Goal: Communication & Community: Answer question/provide support

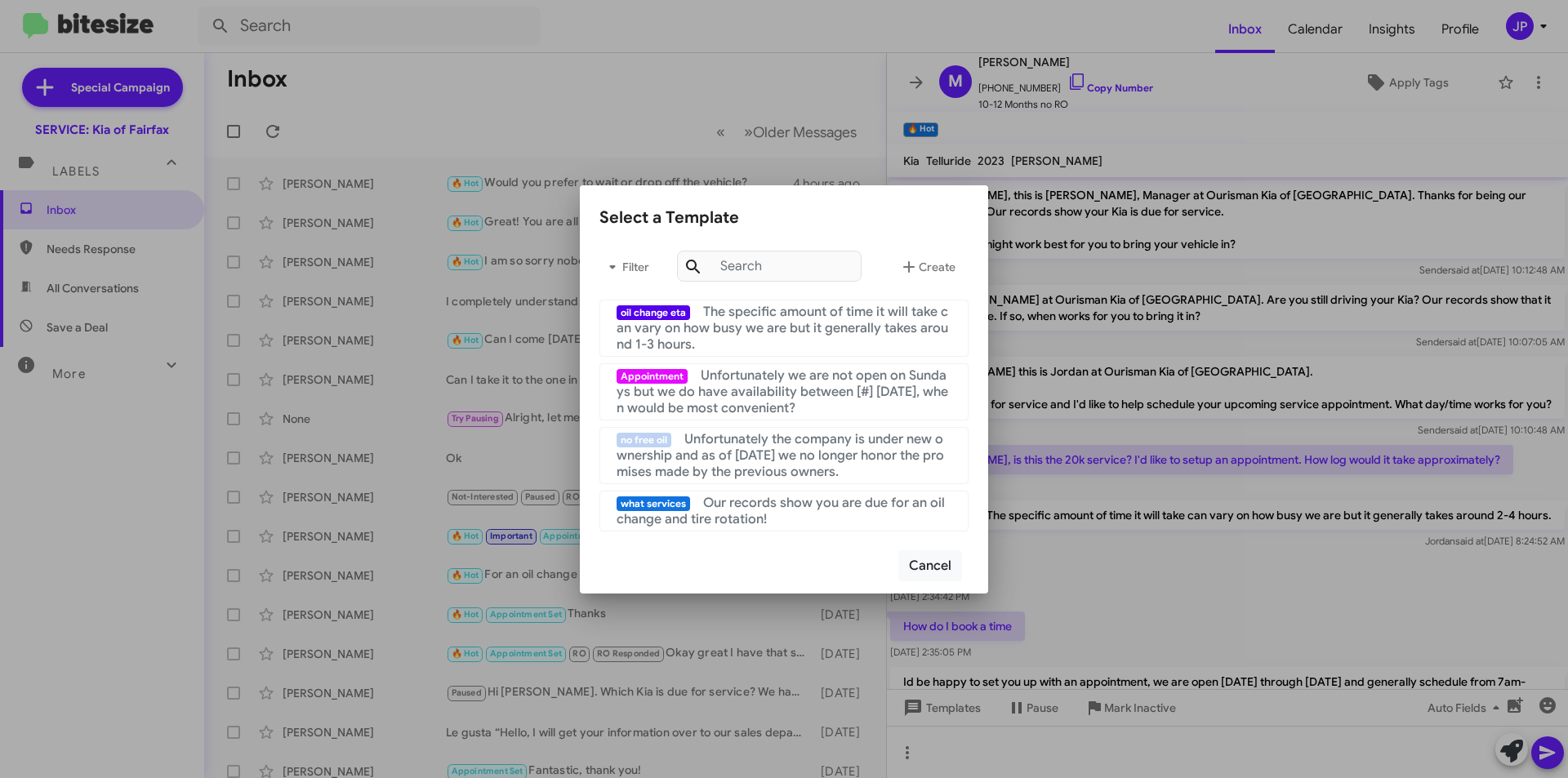
scroll to position [82, 0]
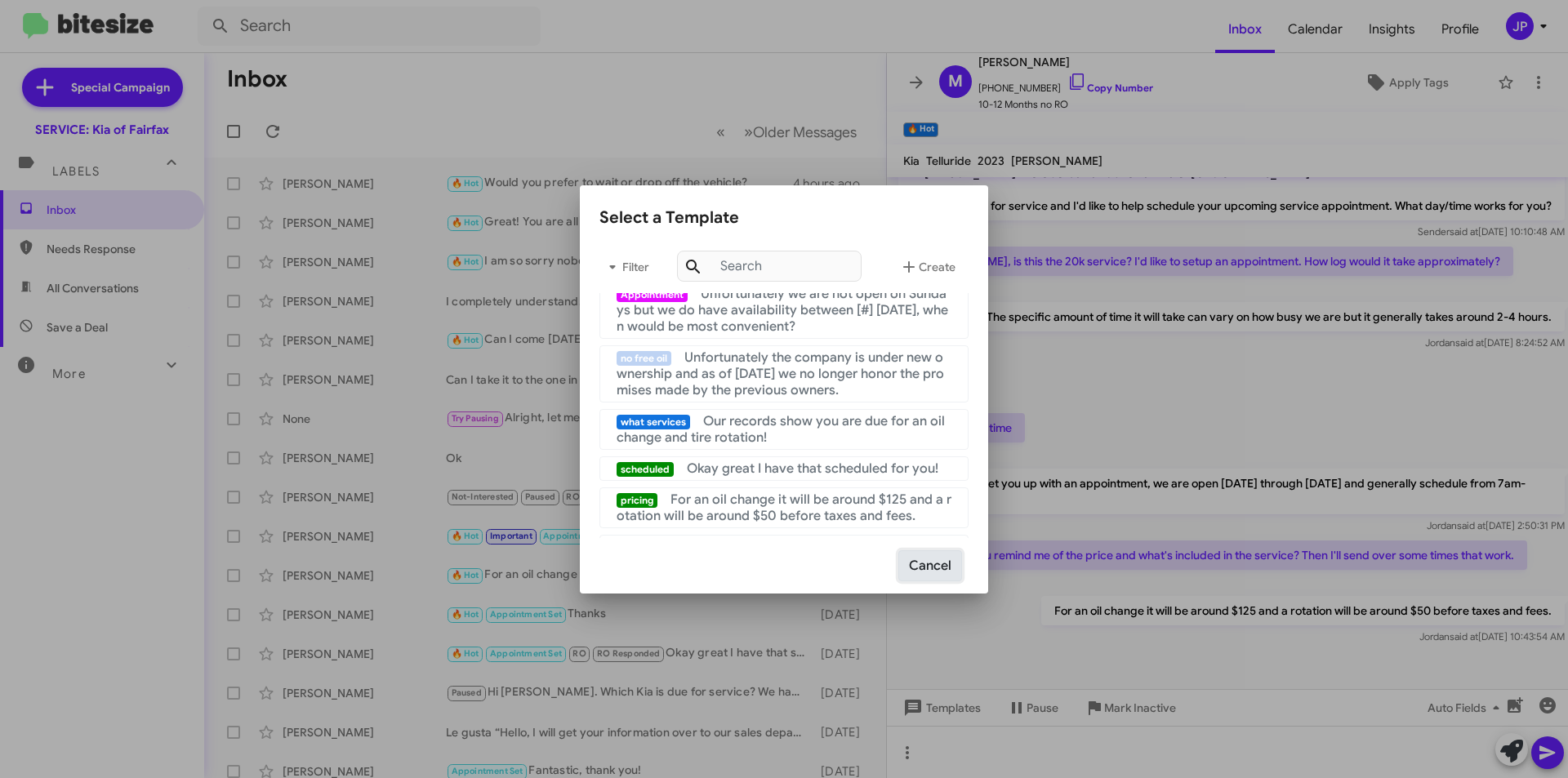
click at [955, 560] on button "Cancel" at bounding box center [931, 565] width 64 height 31
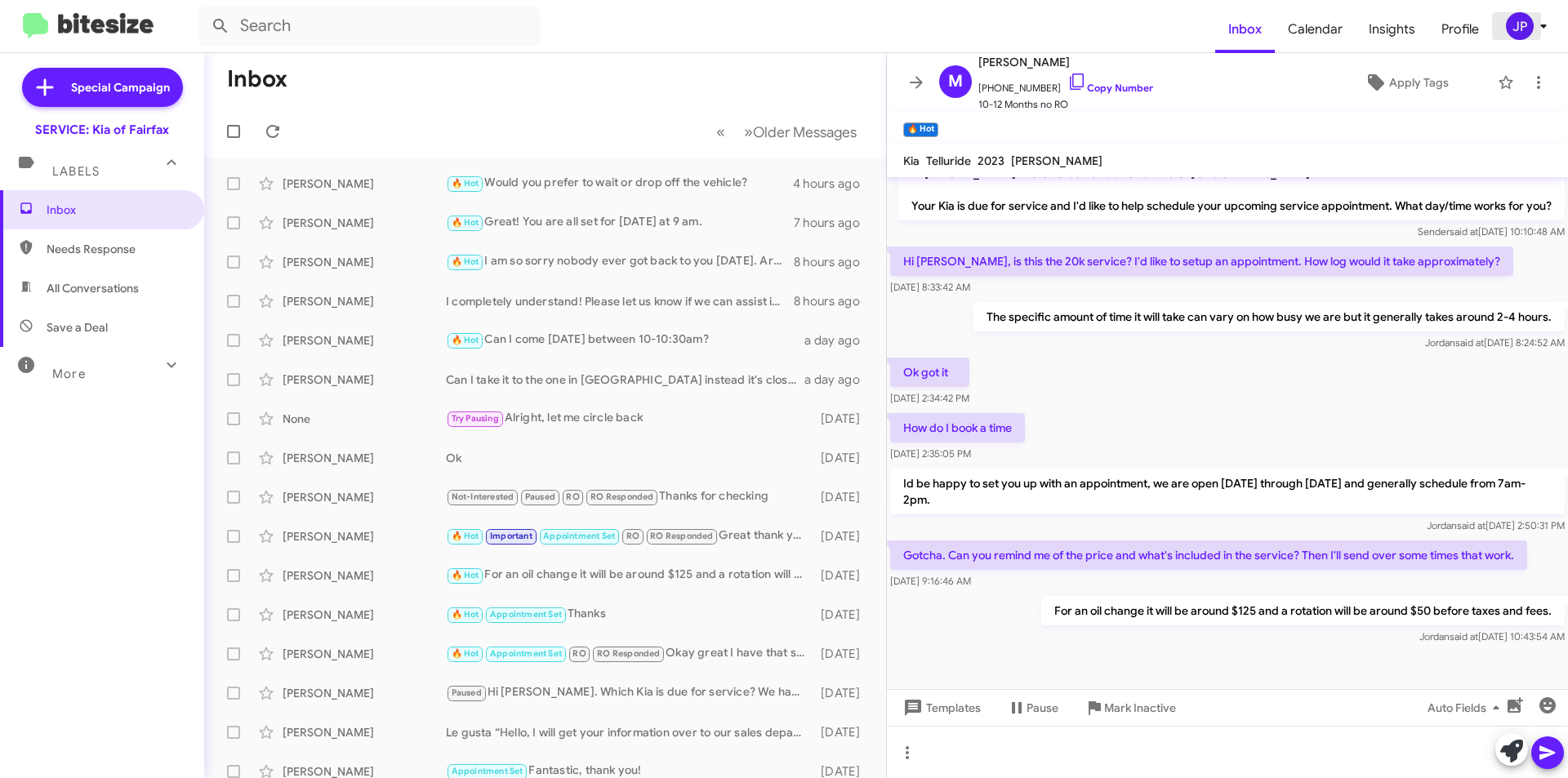
click at [1527, 24] on div "JP" at bounding box center [1520, 26] width 28 height 28
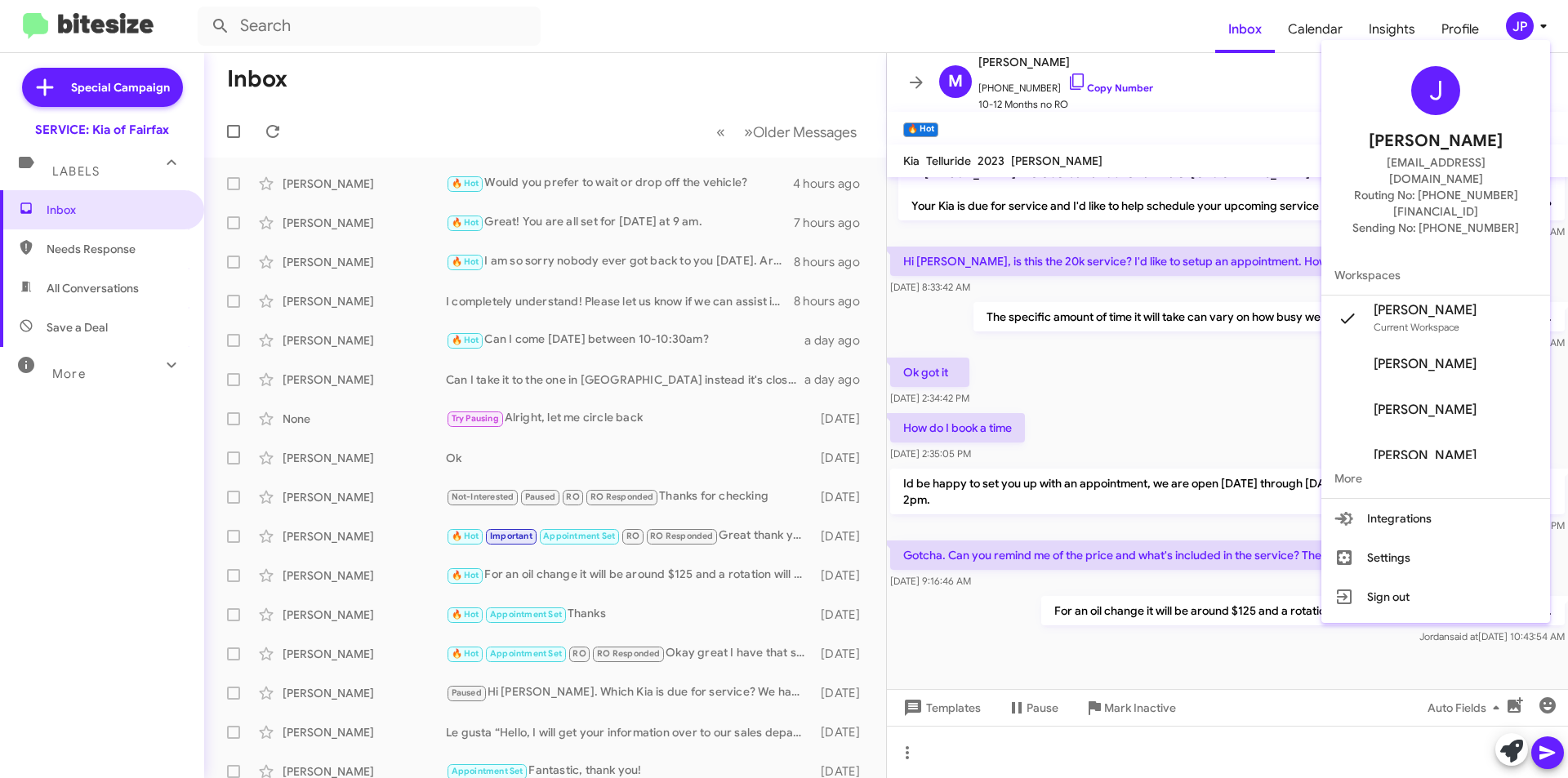
click at [1316, 121] on div at bounding box center [784, 389] width 1568 height 778
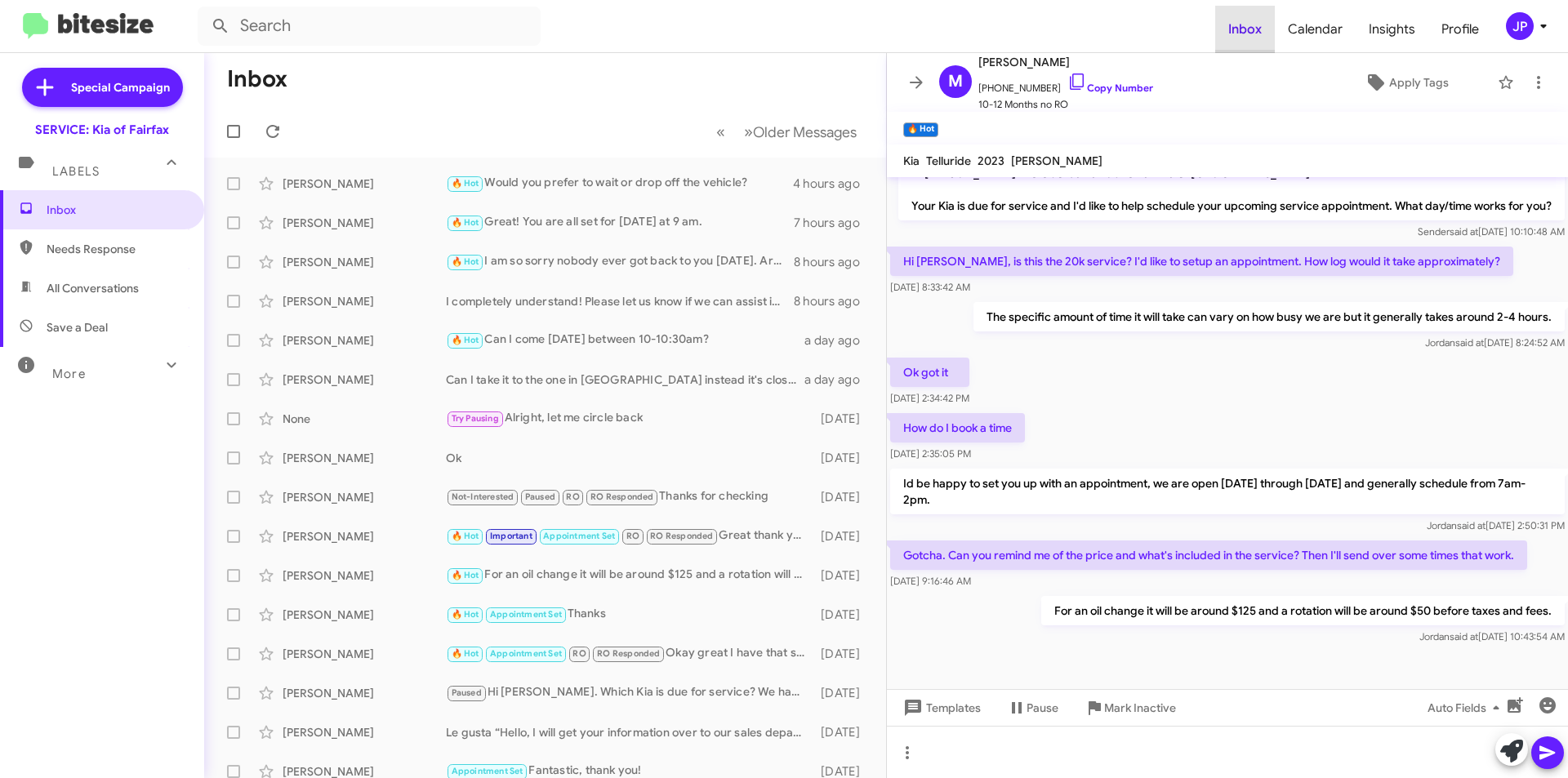
click at [1254, 41] on span "Inbox" at bounding box center [1244, 29] width 59 height 47
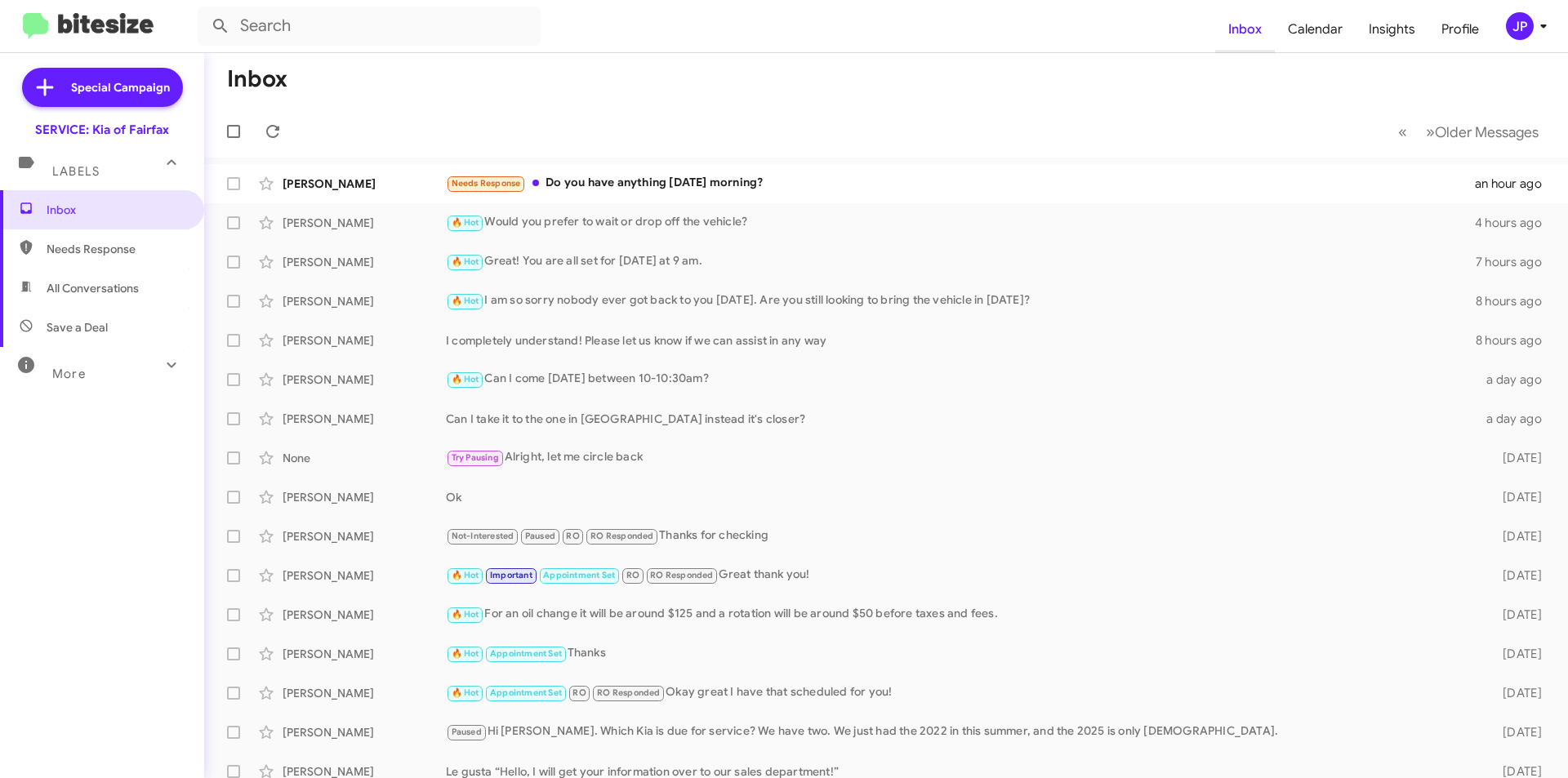
click at [1254, 41] on span "Inbox" at bounding box center [1244, 29] width 59 height 47
click at [162, 369] on icon at bounding box center [171, 365] width 20 height 20
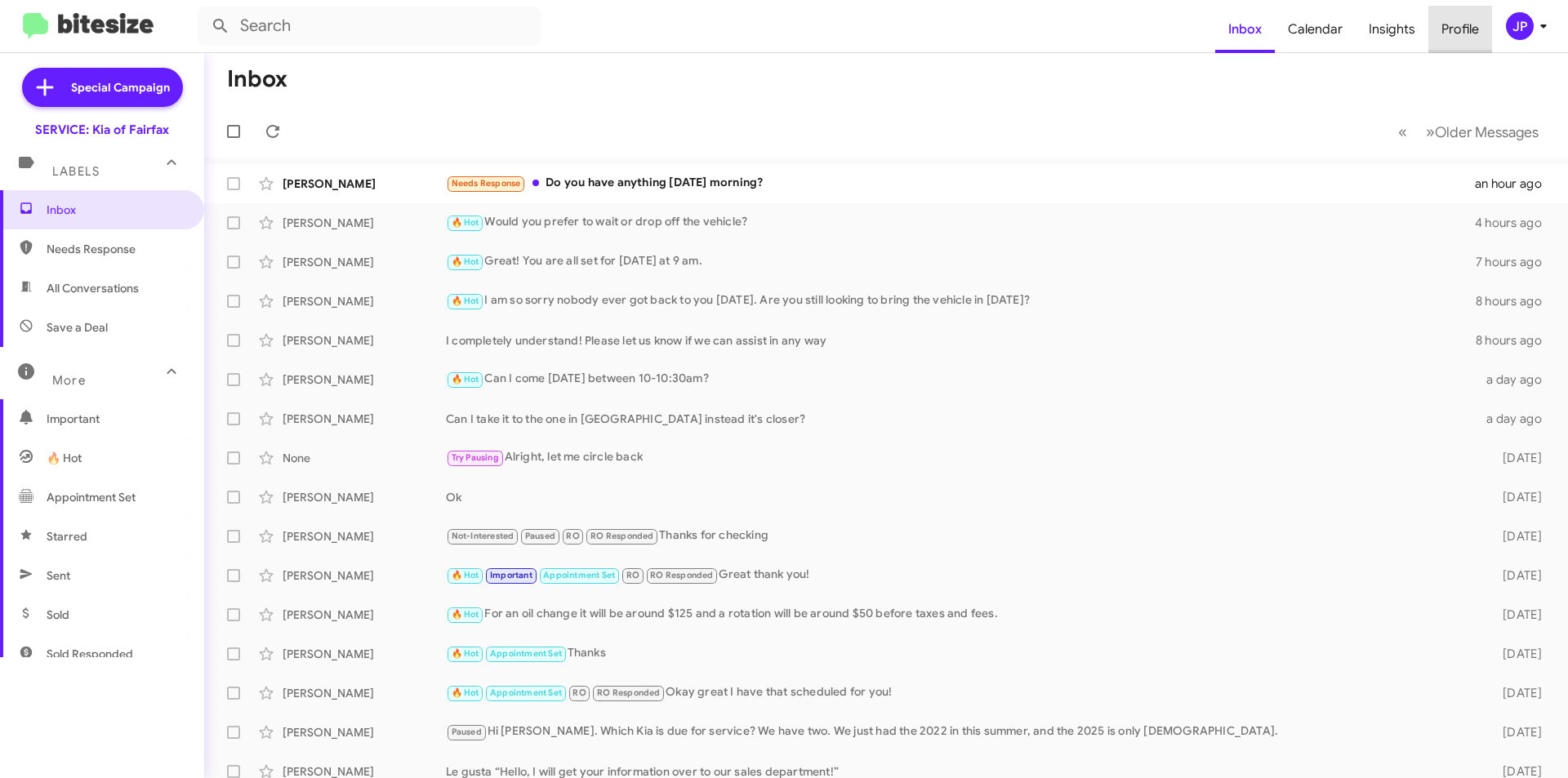
click at [1464, 31] on span "Profile" at bounding box center [1461, 29] width 64 height 47
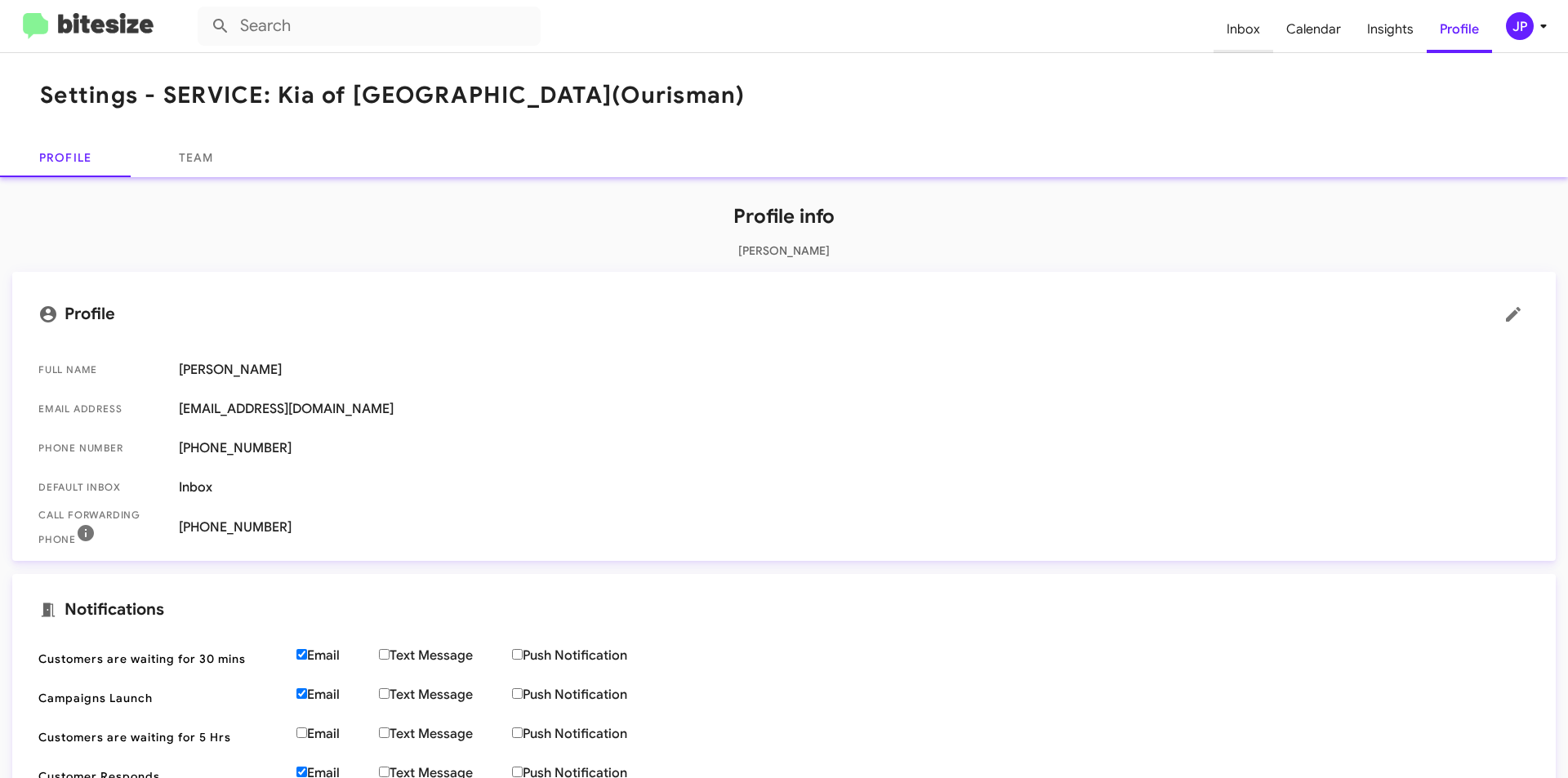
click at [1254, 28] on span "Inbox" at bounding box center [1243, 29] width 59 height 47
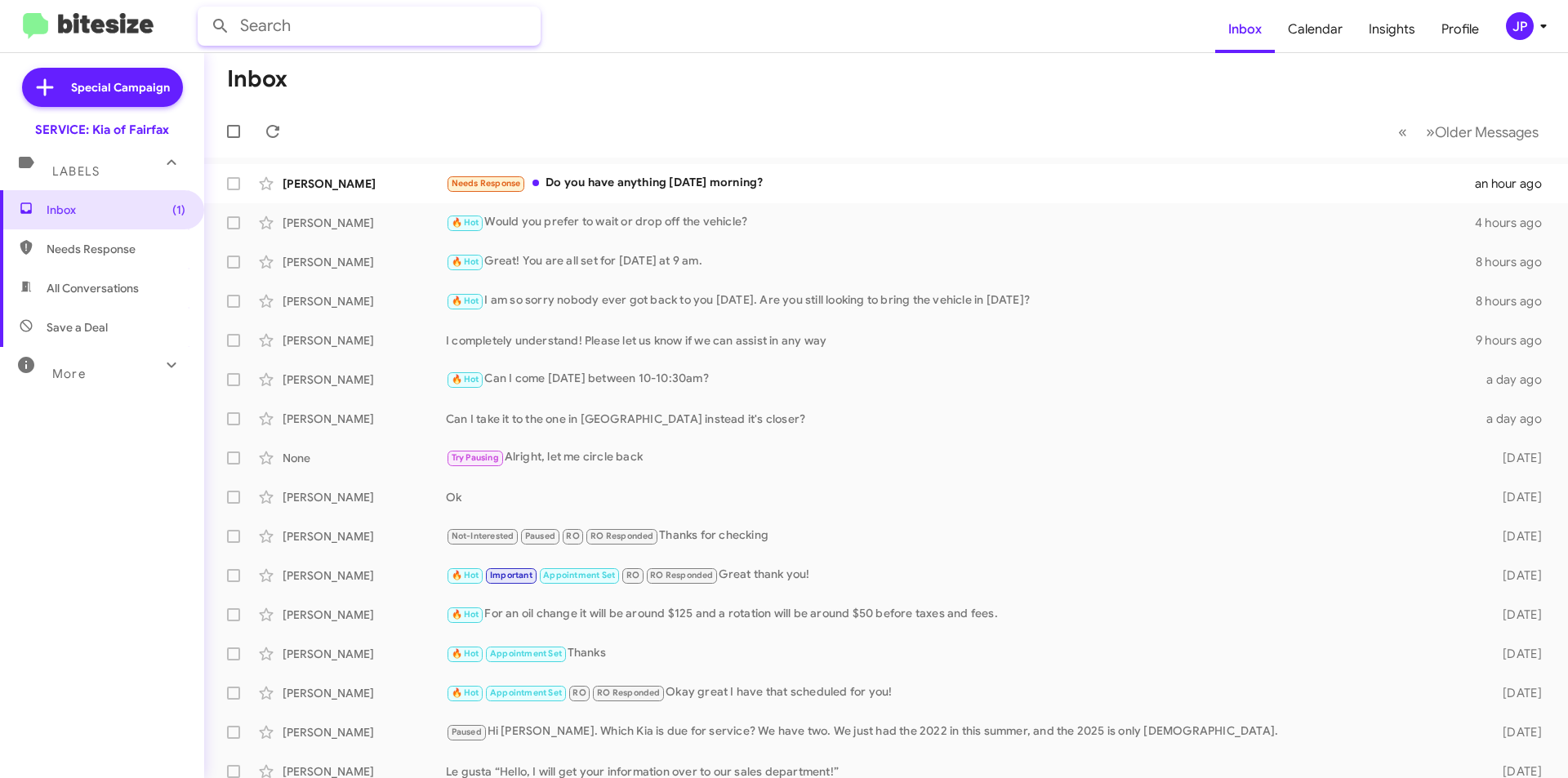
click at [399, 9] on input "text" at bounding box center [369, 26] width 344 height 40
type input "[PERSON_NAME]"
click at [204, 9] on button at bounding box center [220, 25] width 33 height 33
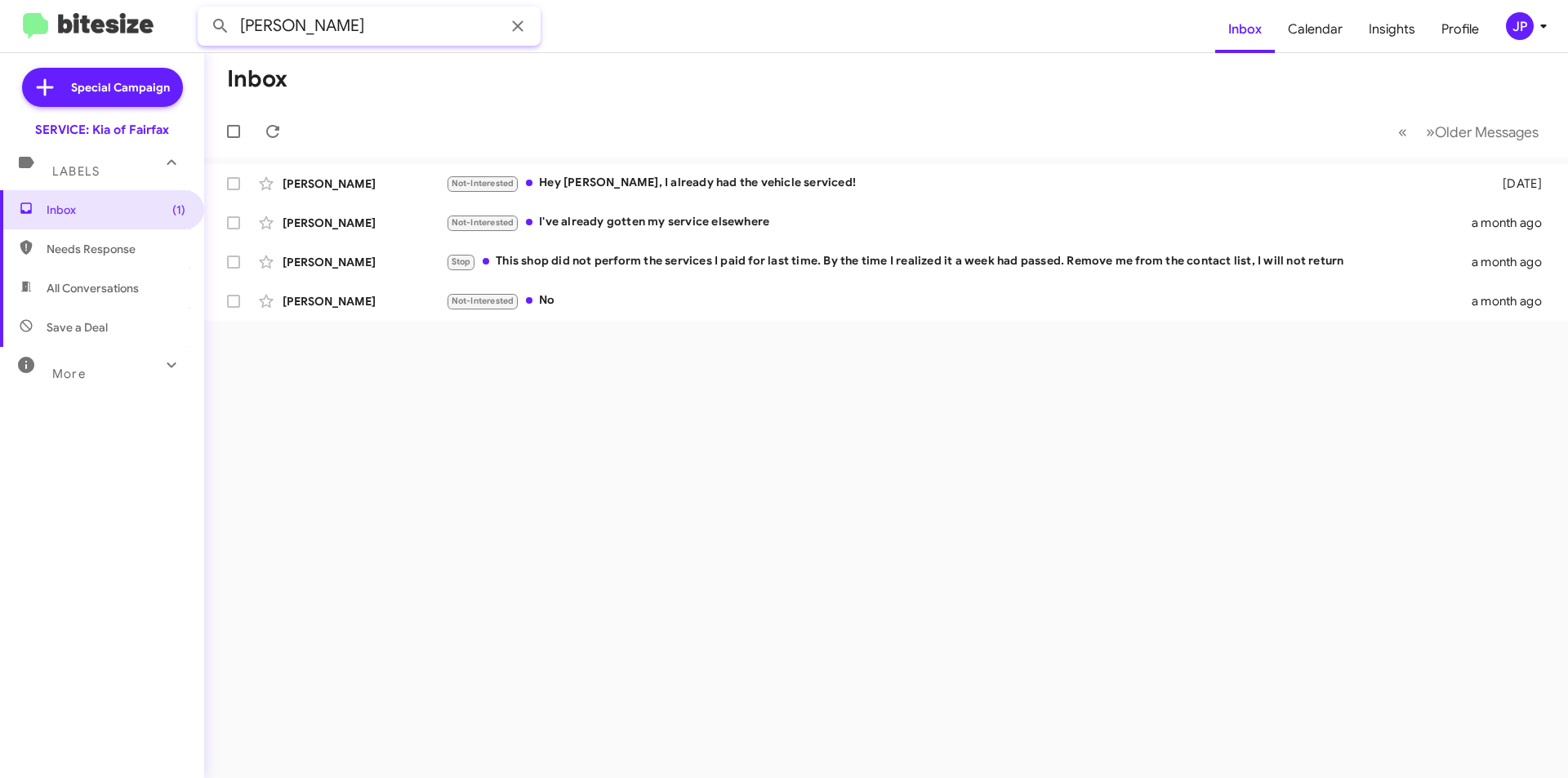
click at [344, 38] on input "[PERSON_NAME]" at bounding box center [369, 26] width 344 height 40
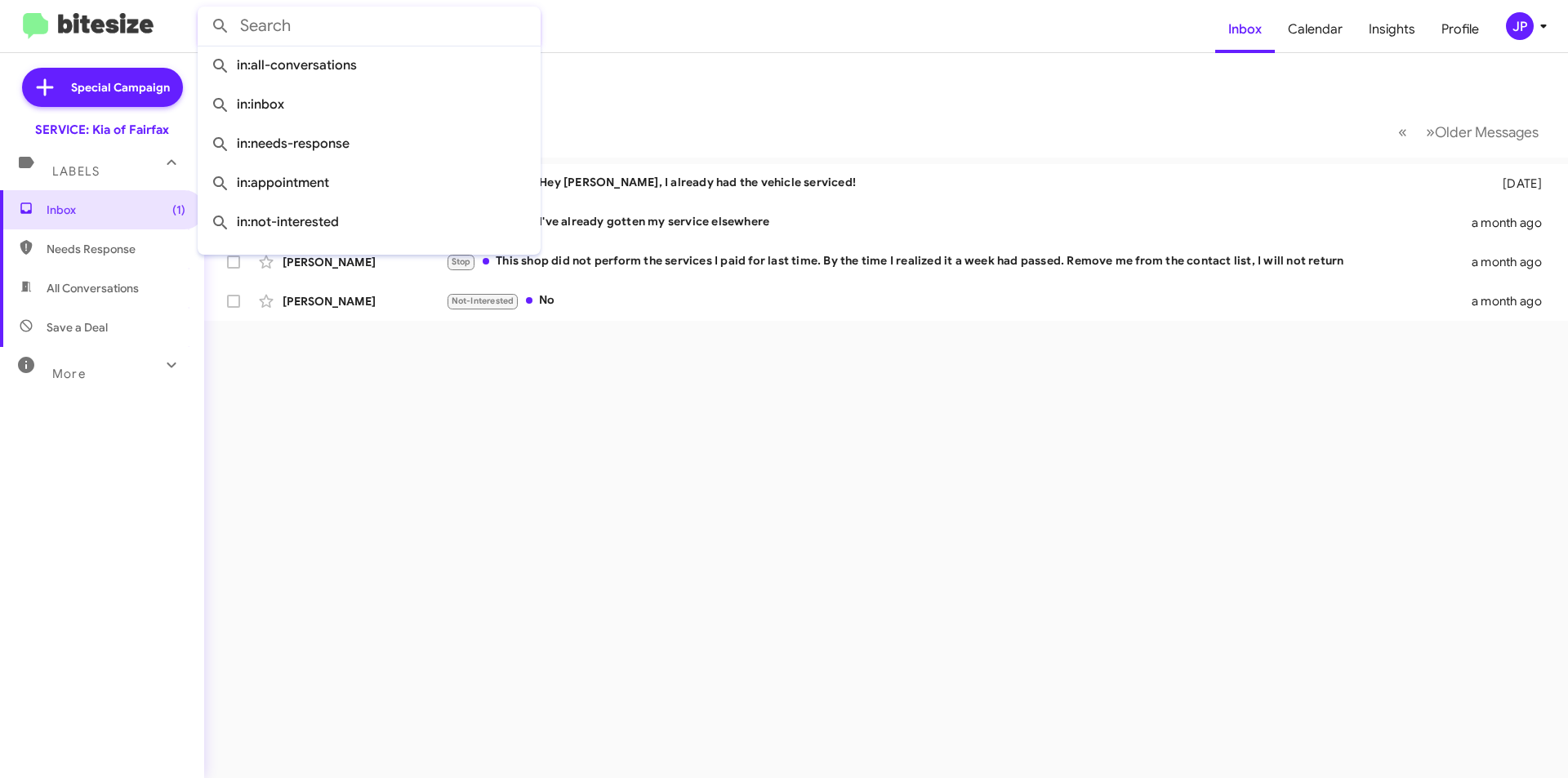
click at [883, 691] on div "Inbox « Previous » Next Older Messages [PERSON_NAME] Not-Interested Hey [PERSON…" at bounding box center [886, 415] width 1364 height 725
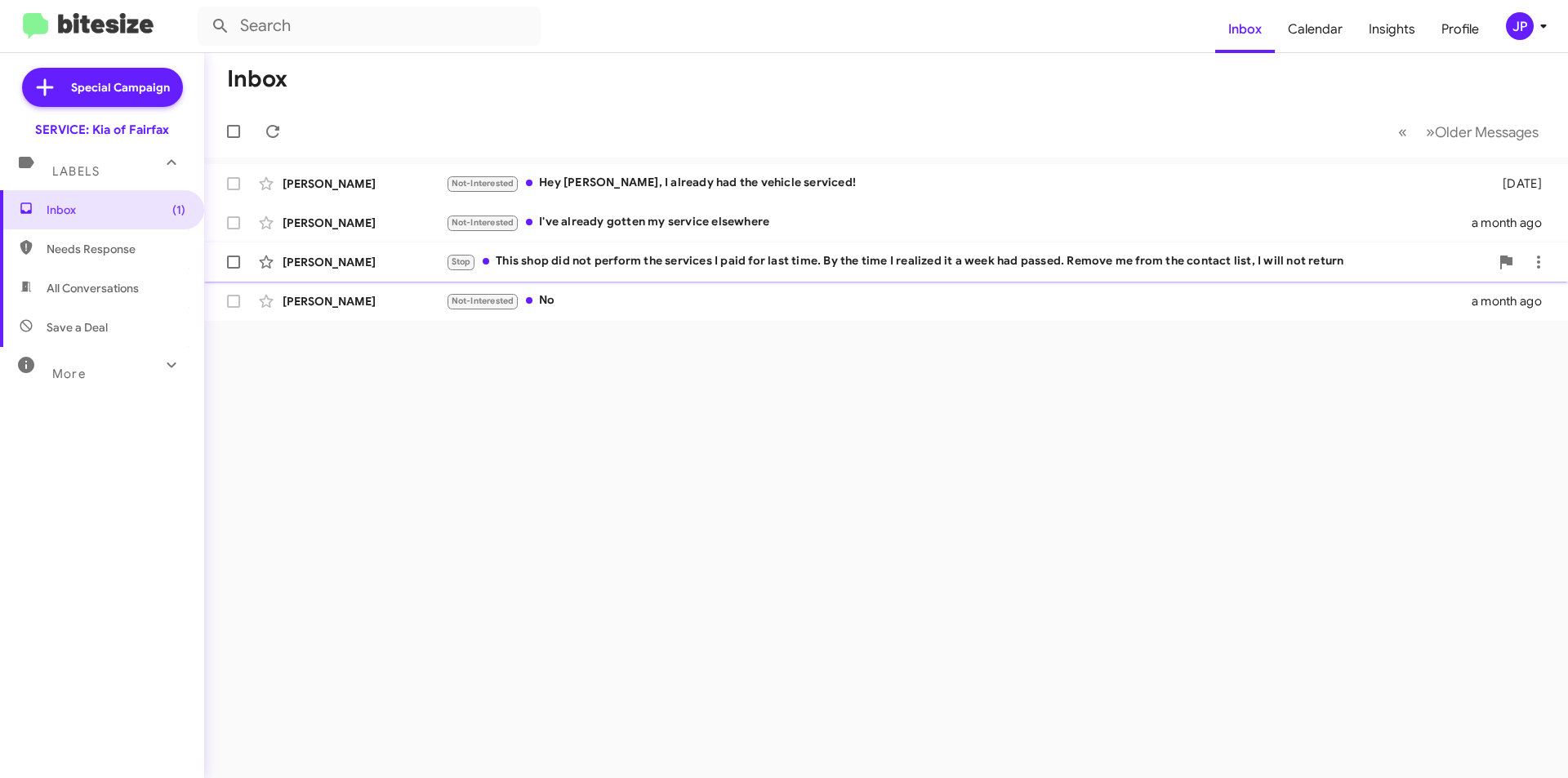
click at [933, 275] on div "[PERSON_NAME] Stop This shop did not perform the services I paid for last time.…" at bounding box center [887, 262] width 1338 height 33
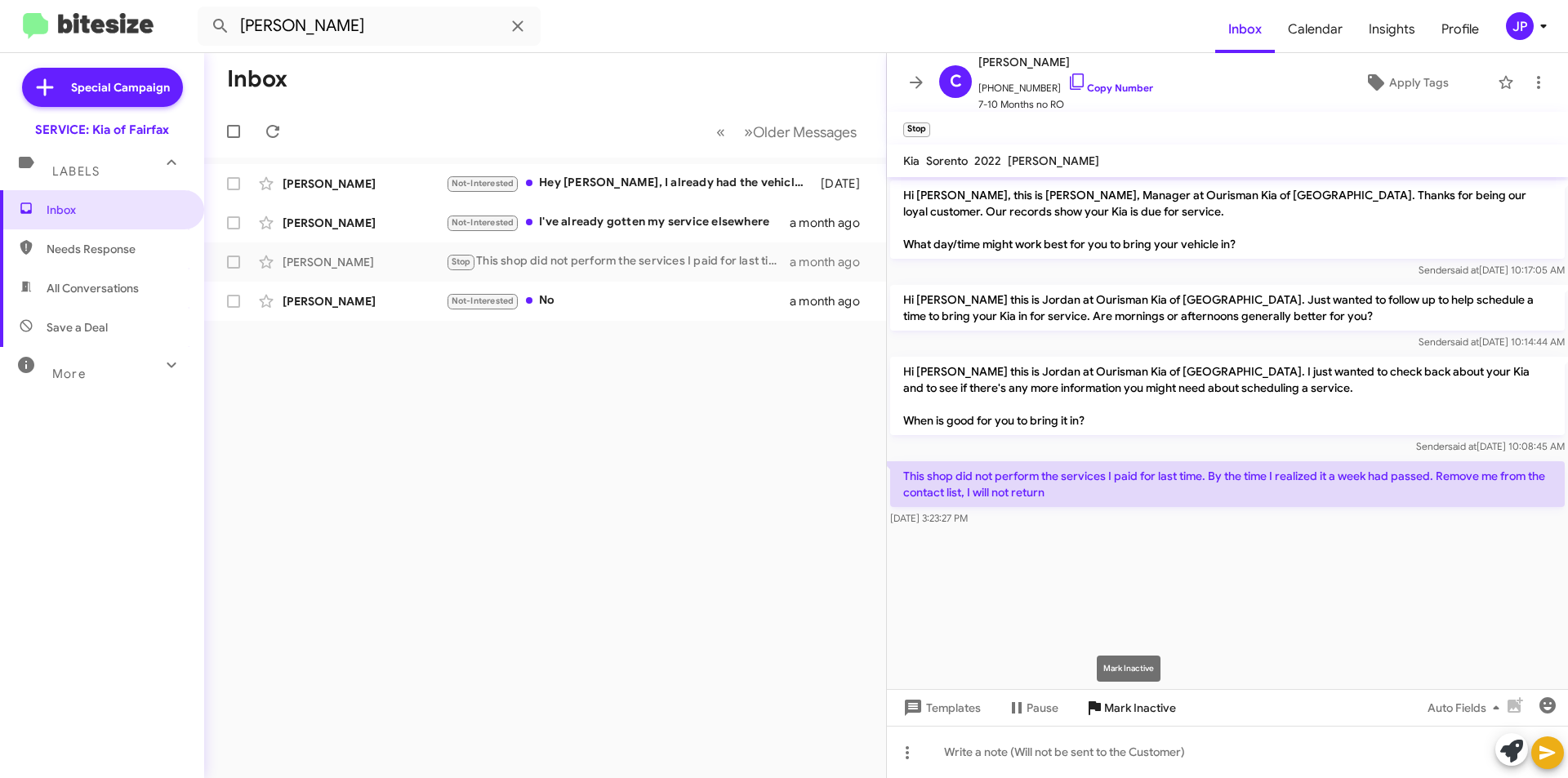
click at [1128, 707] on span "Mark Inactive" at bounding box center [1140, 707] width 72 height 29
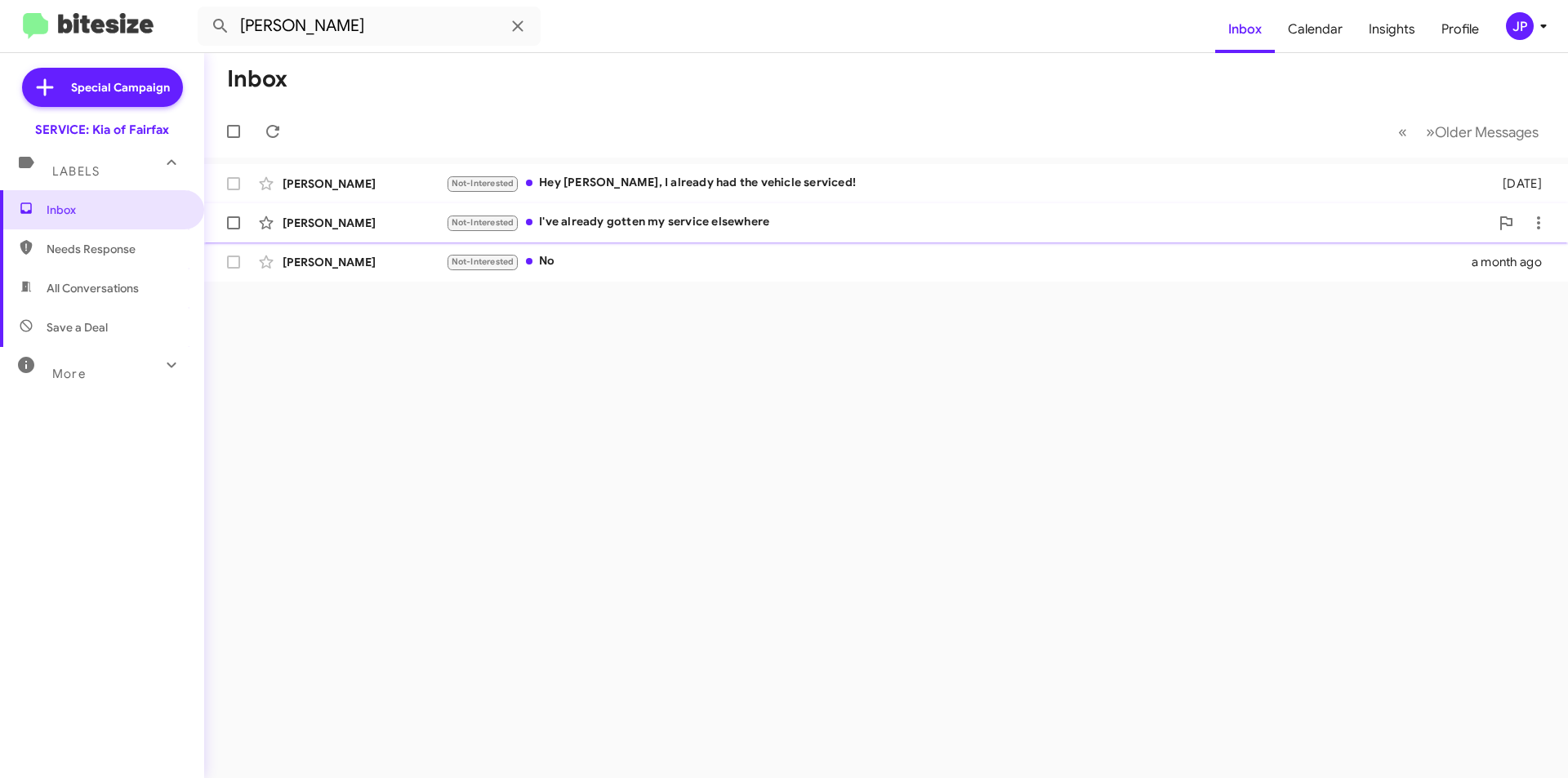
click at [686, 220] on div "Not-Interested I've already gotten my service elsewhere" at bounding box center [968, 223] width 1044 height 19
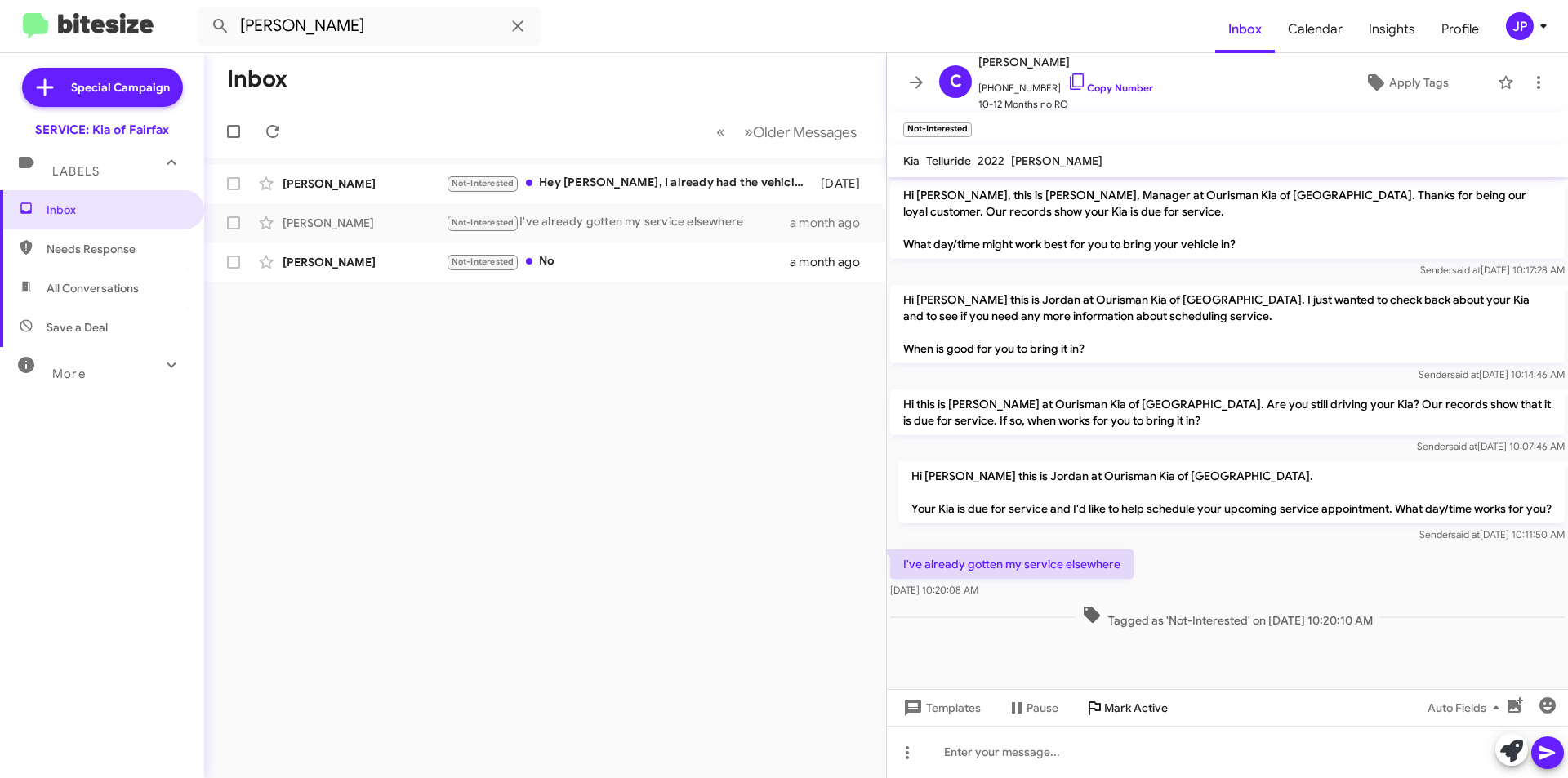
click at [1113, 709] on span "Mark Active" at bounding box center [1136, 707] width 64 height 29
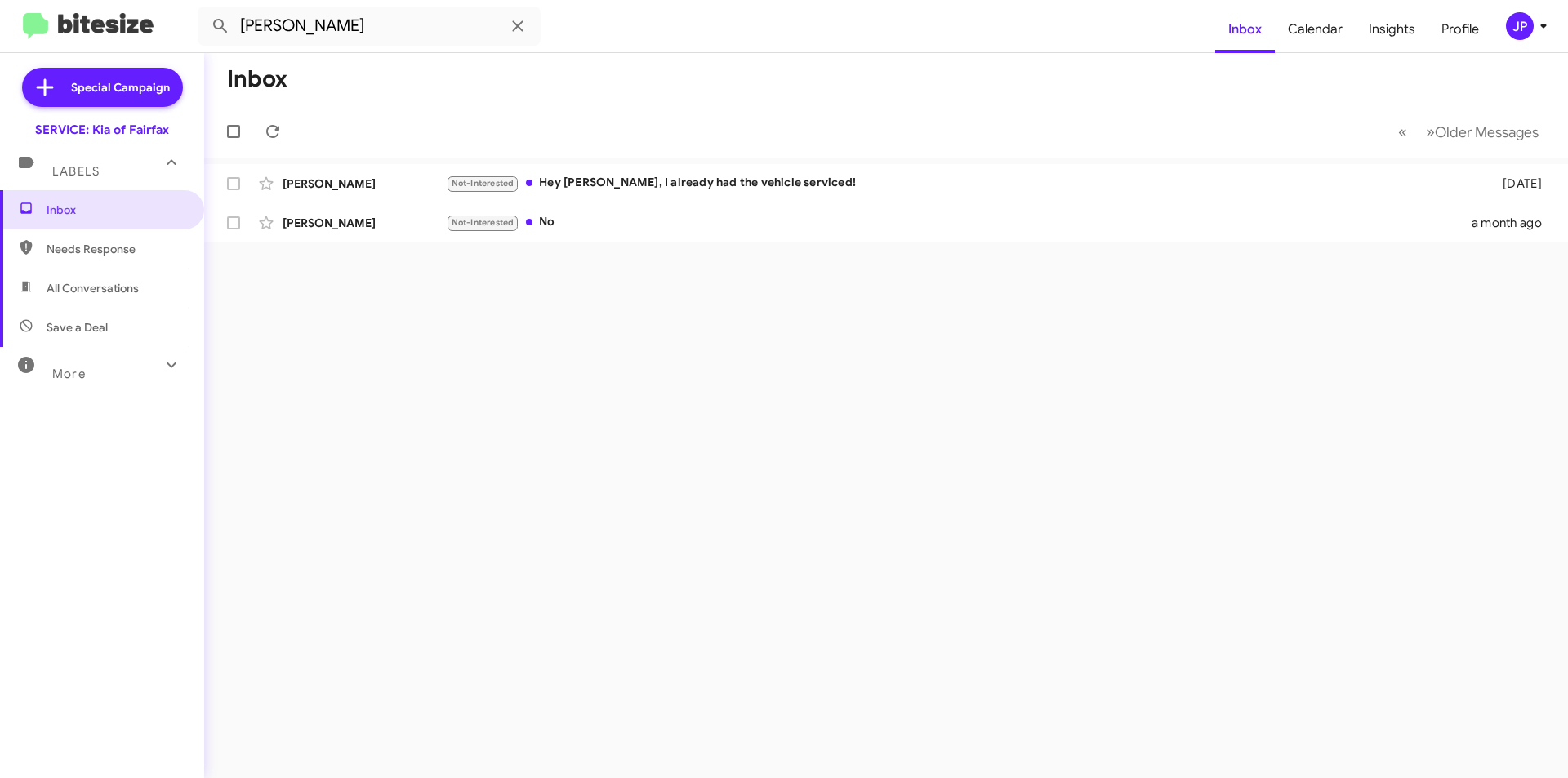
click at [102, 255] on span "Needs Response" at bounding box center [116, 248] width 139 height 16
type input "in:needs-response"
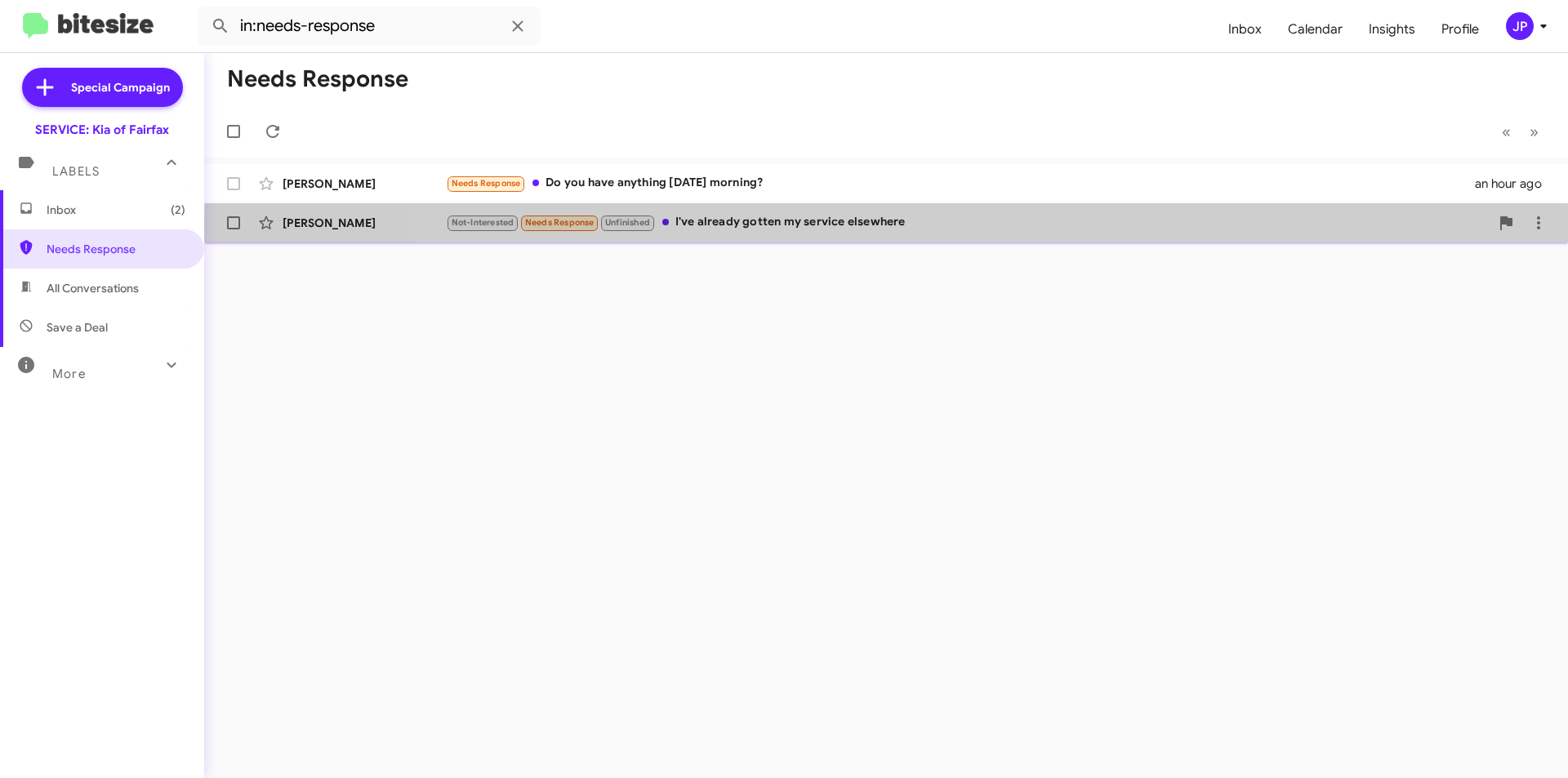
click at [1148, 226] on div "Not-Interested Needs Response Unfinished I've already gotten my service elsewhe…" at bounding box center [968, 223] width 1044 height 19
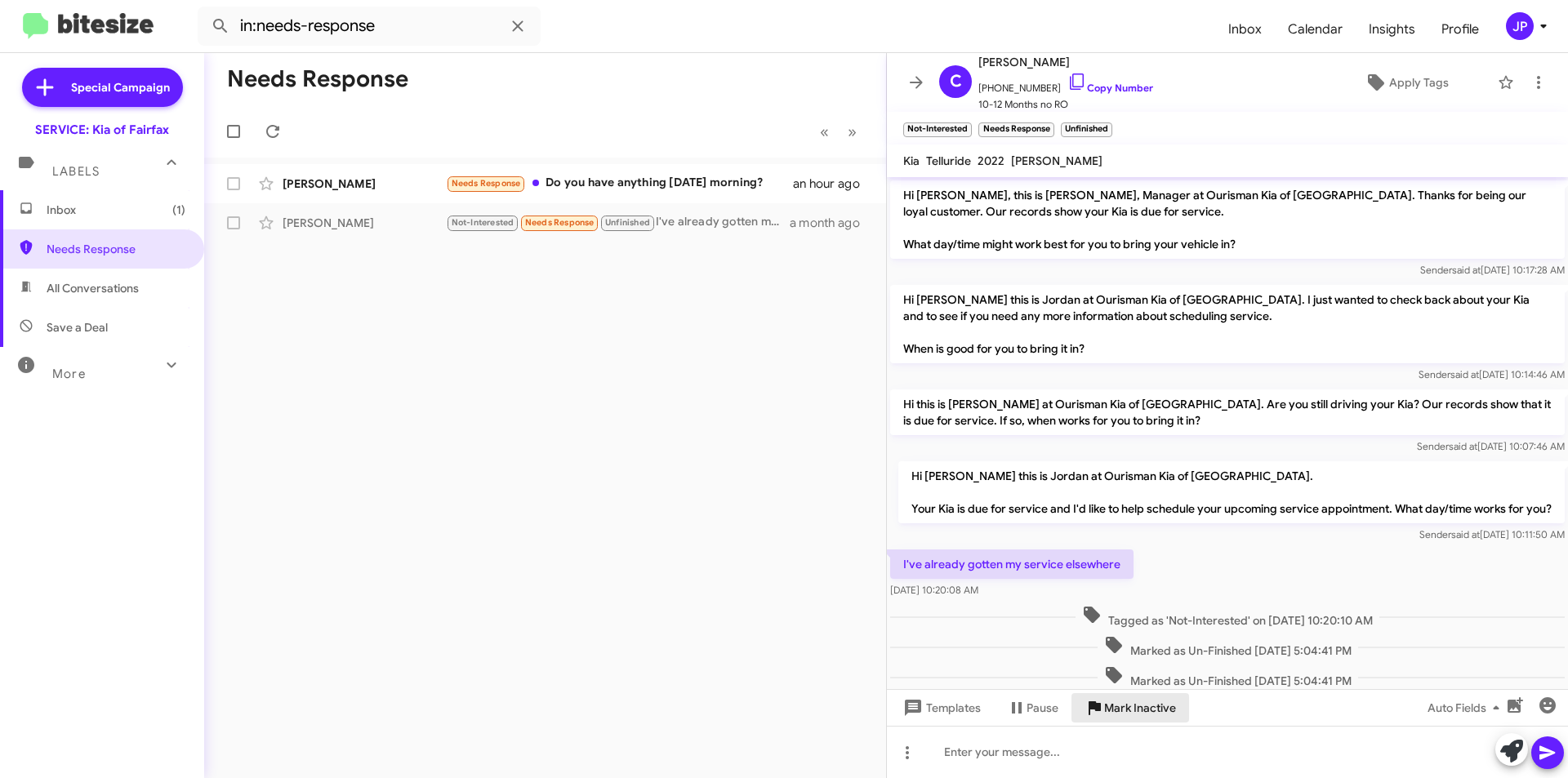
click at [1135, 710] on span "Mark Inactive" at bounding box center [1140, 707] width 72 height 29
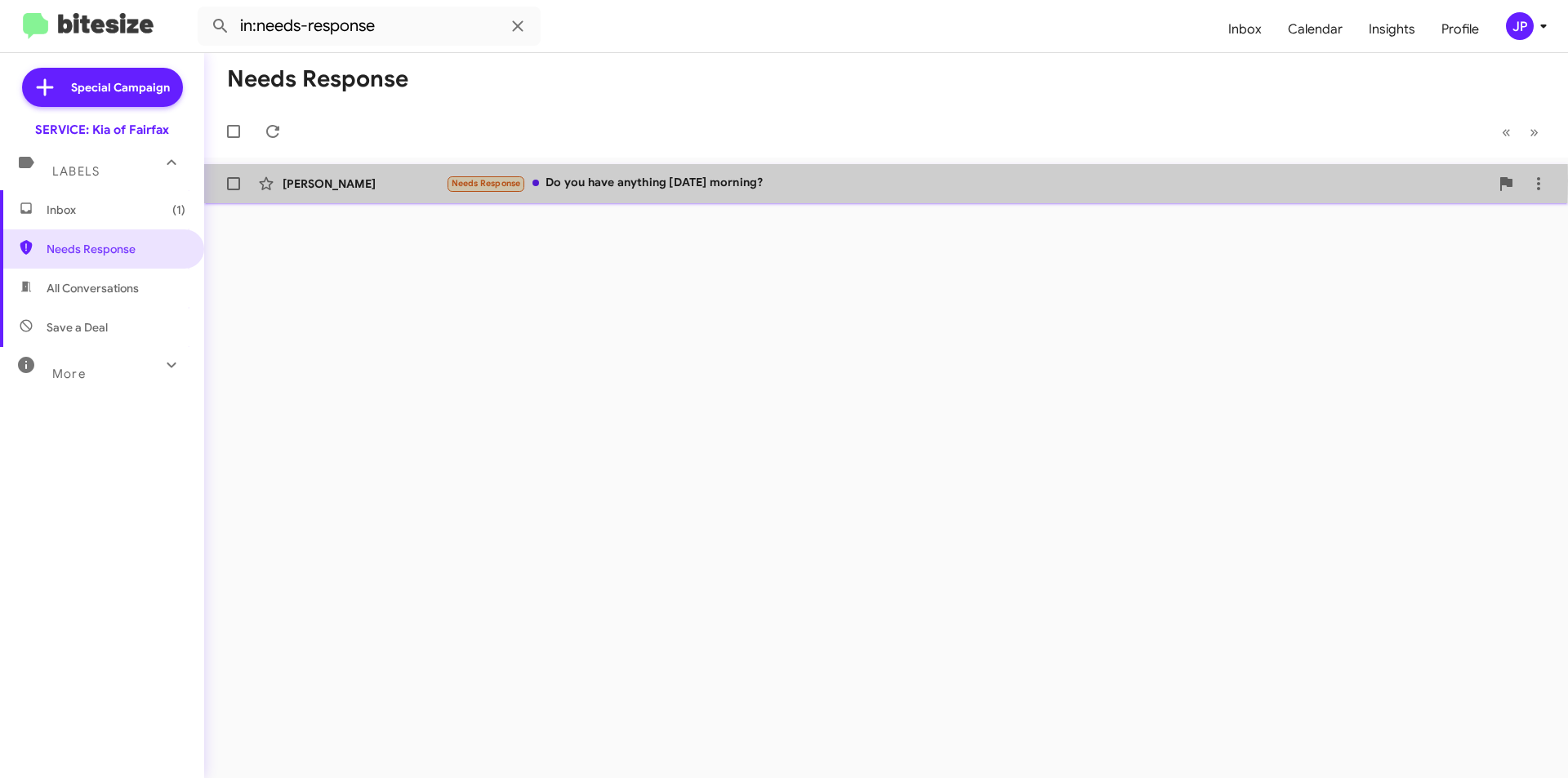
click at [633, 181] on div "Needs Response Do you have anything [DATE] morning?" at bounding box center [968, 183] width 1044 height 19
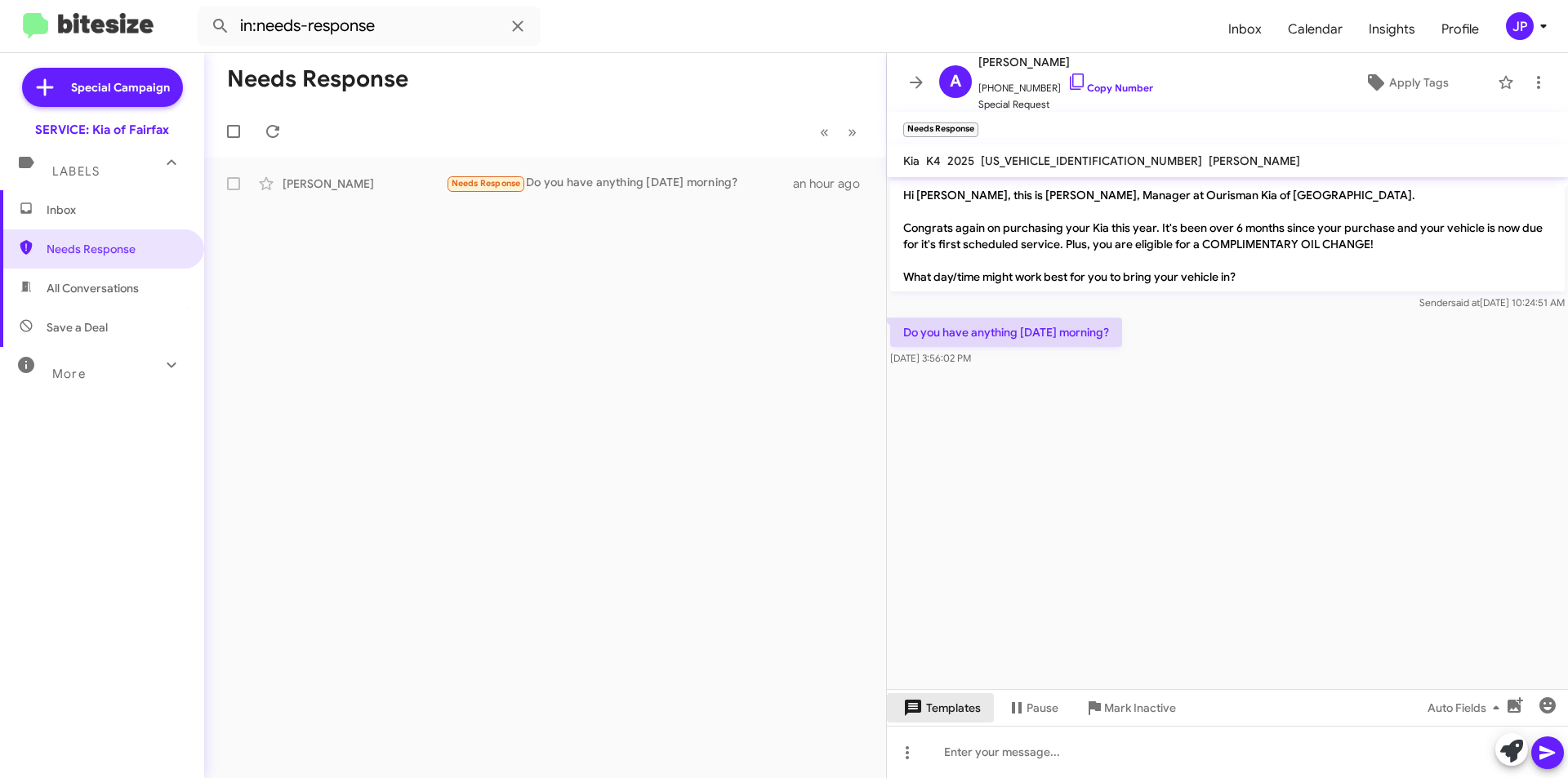
click at [965, 714] on span "Templates" at bounding box center [940, 707] width 81 height 29
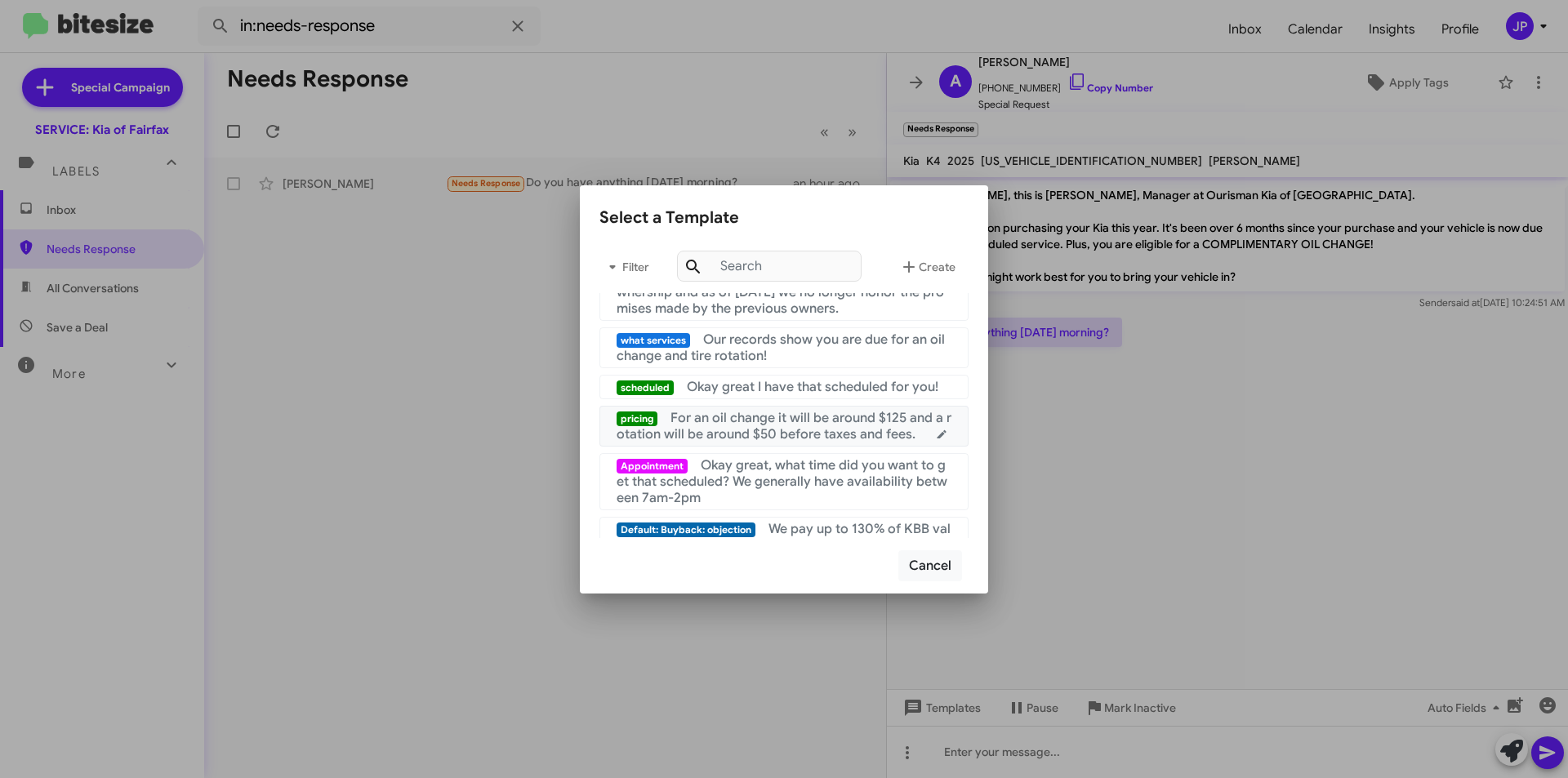
scroll to position [245, 0]
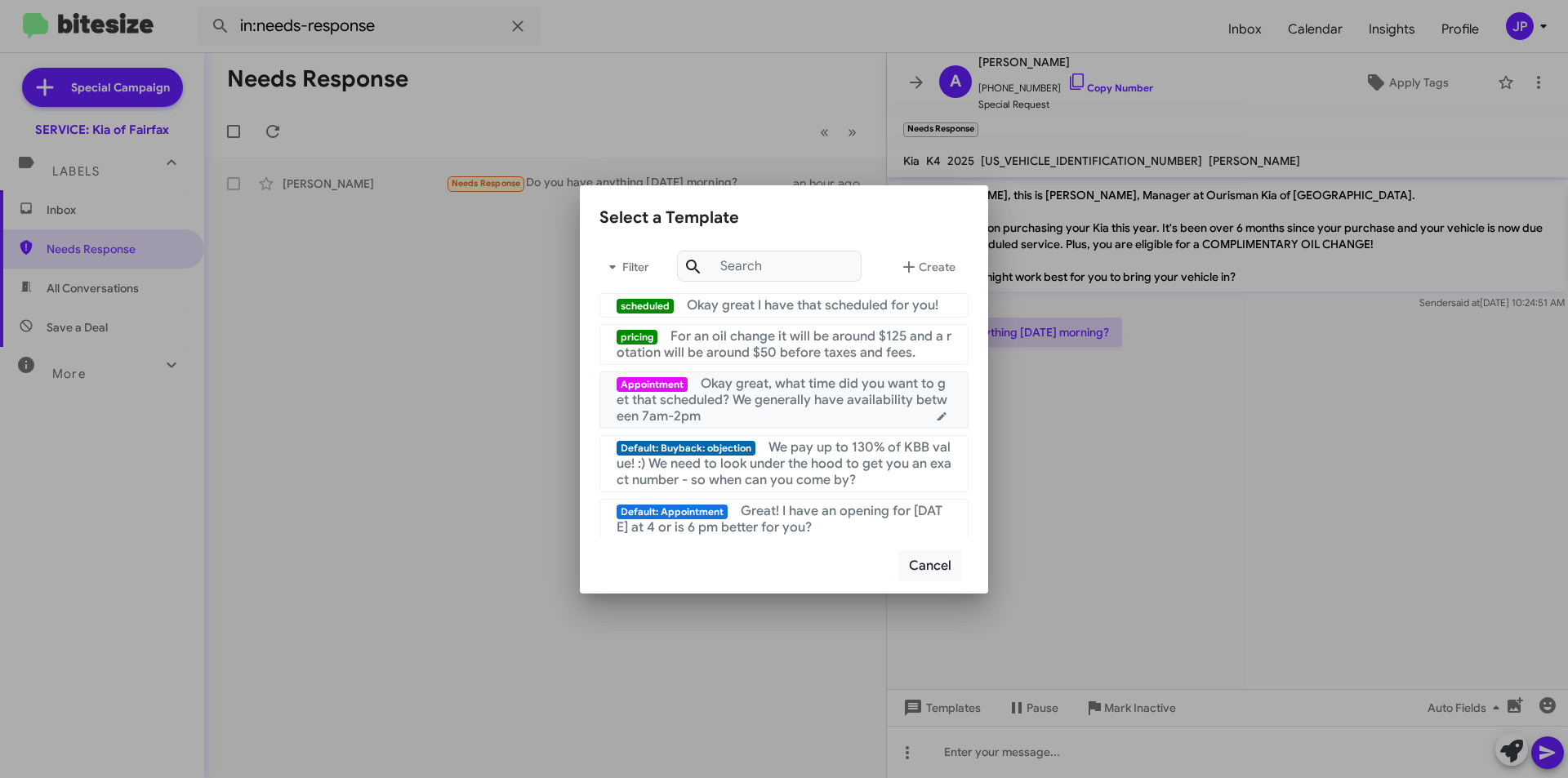
click at [839, 424] on div "Appointment Okay great, what time did you want to get that scheduled? We genera…" at bounding box center [784, 400] width 335 height 49
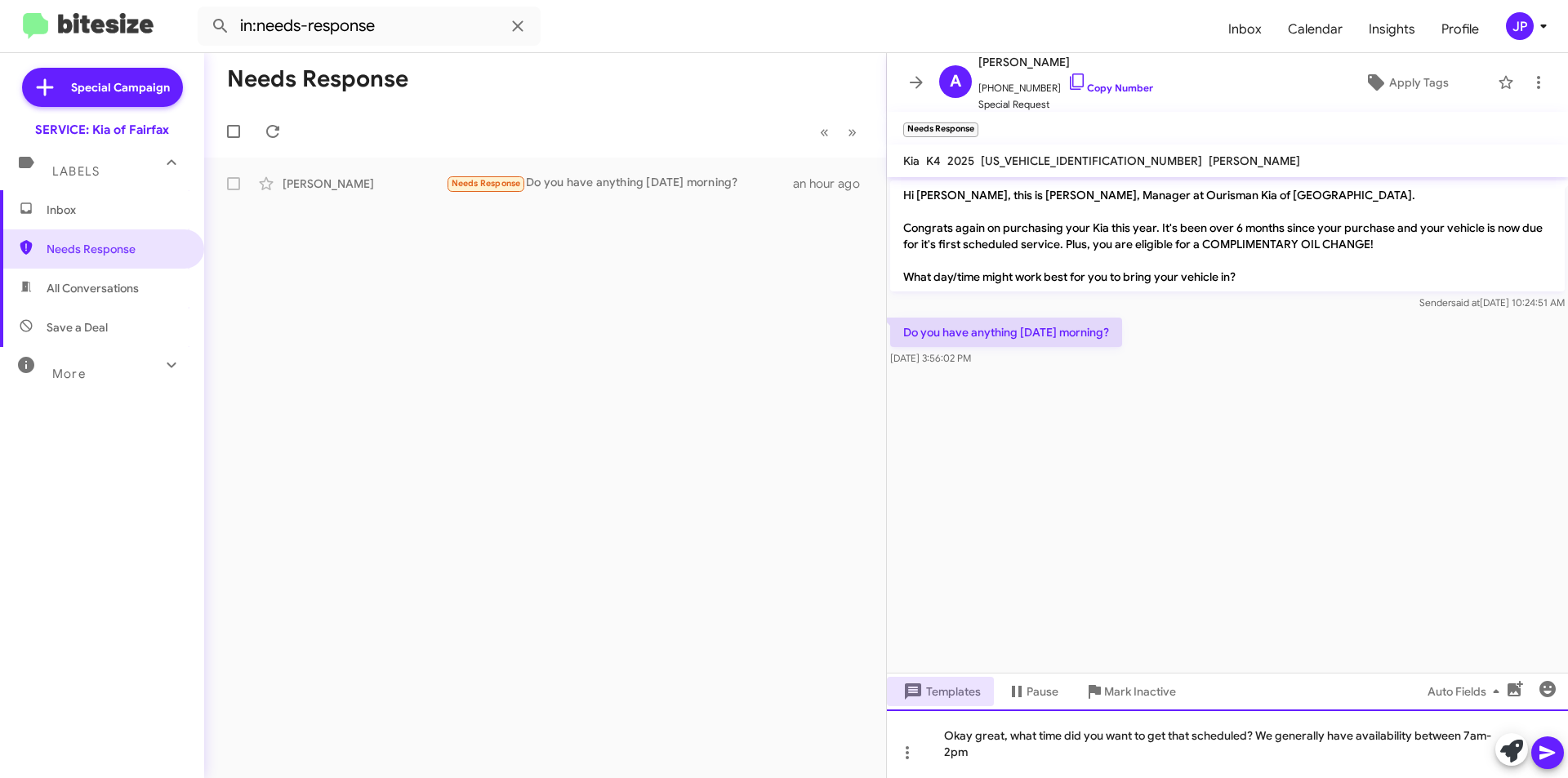
click at [950, 751] on div "Okay great, what time did you want to get that scheduled? We generally have ava…" at bounding box center [1228, 743] width 681 height 69
click at [1543, 744] on icon at bounding box center [1547, 753] width 20 height 20
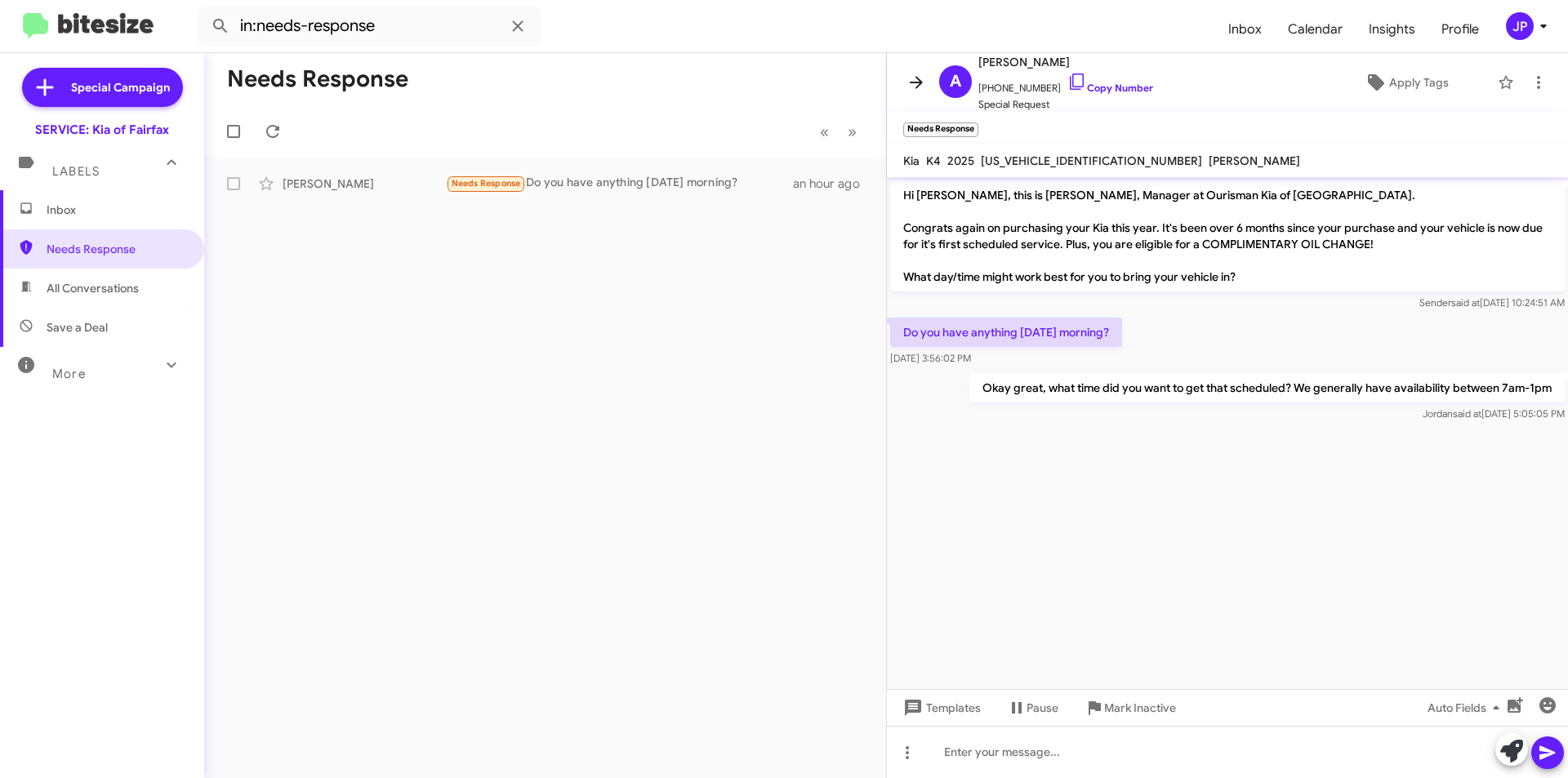
click at [912, 86] on icon at bounding box center [916, 82] width 20 height 20
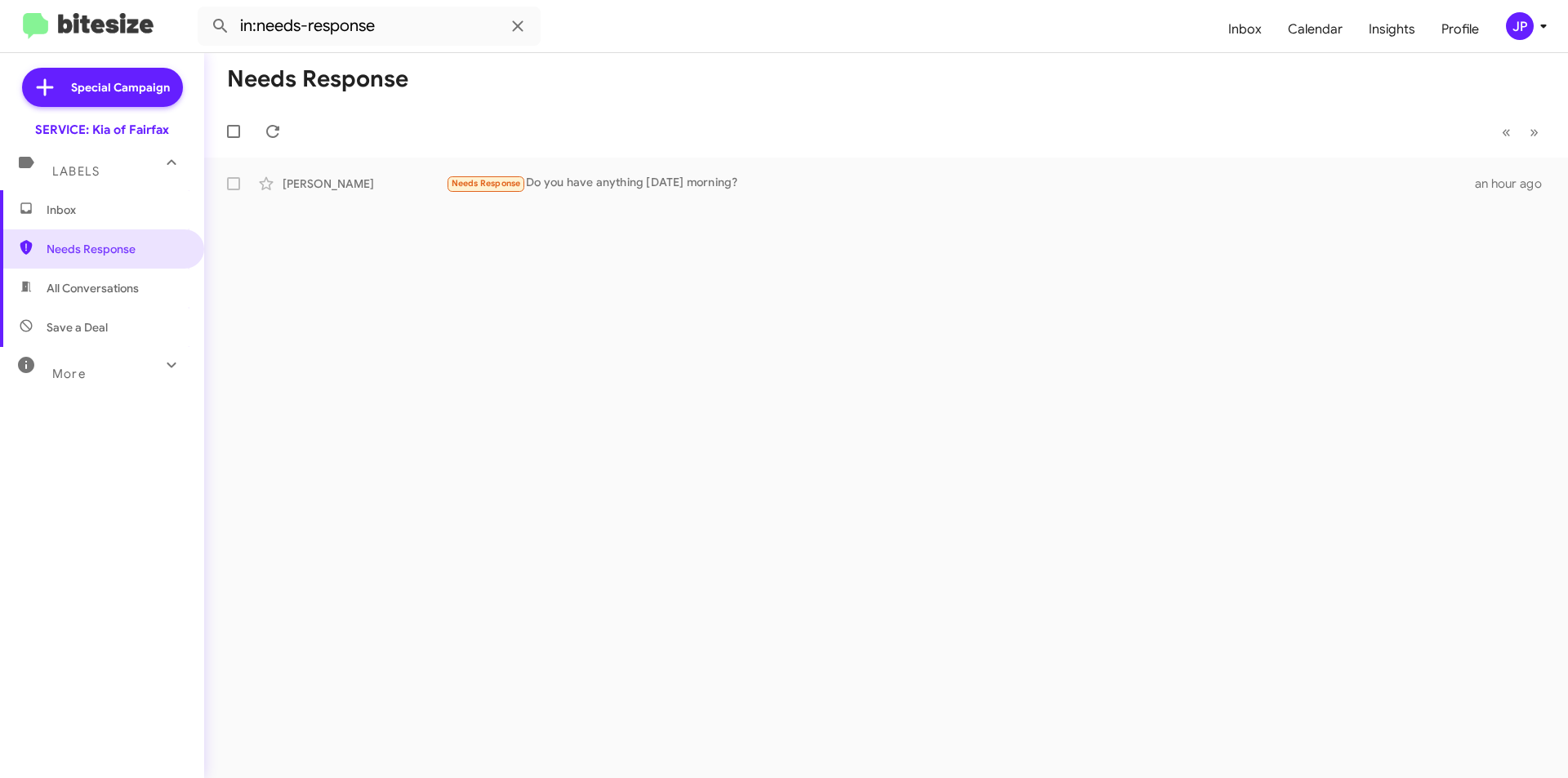
click at [163, 375] on mat-icon at bounding box center [171, 365] width 26 height 26
click at [522, 24] on icon at bounding box center [518, 25] width 20 height 20
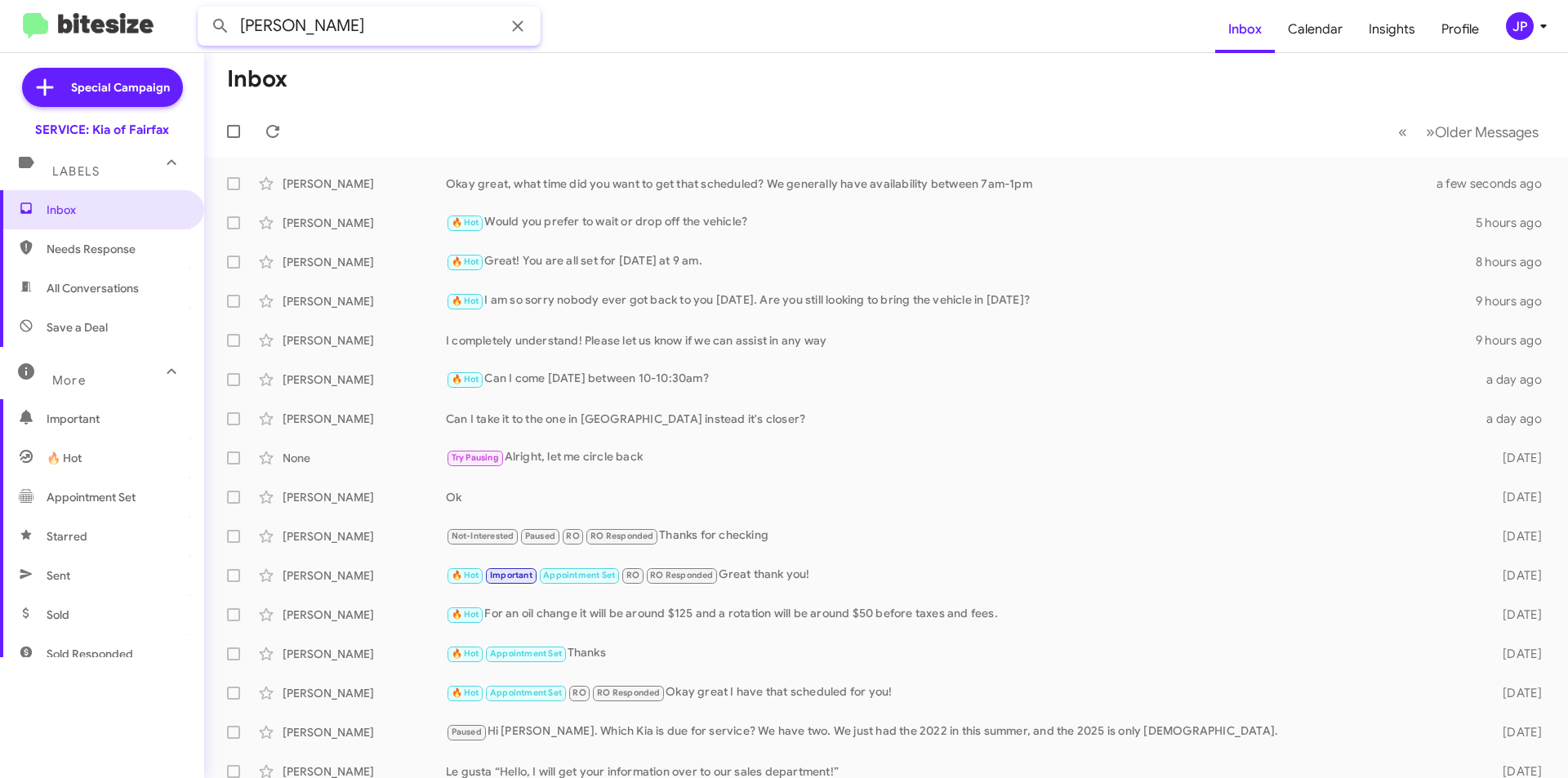
type input "[PERSON_NAME]"
click at [204, 9] on button at bounding box center [220, 25] width 33 height 33
